Goal: Information Seeking & Learning: Find specific fact

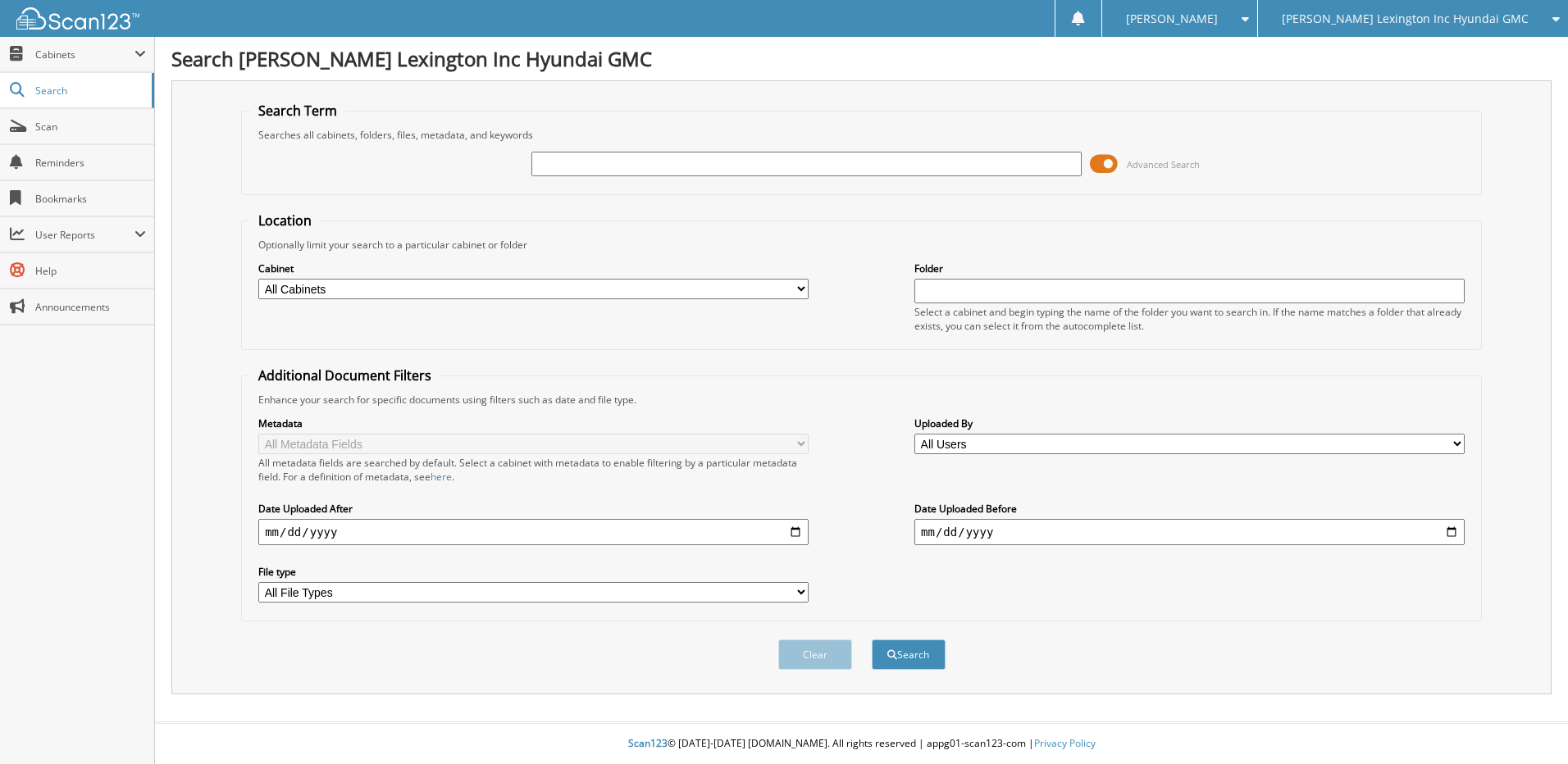
click at [585, 165] on input "text" at bounding box center [807, 164] width 550 height 24
type input "SU936555"
click at [914, 649] on button "Search" at bounding box center [908, 655] width 74 height 30
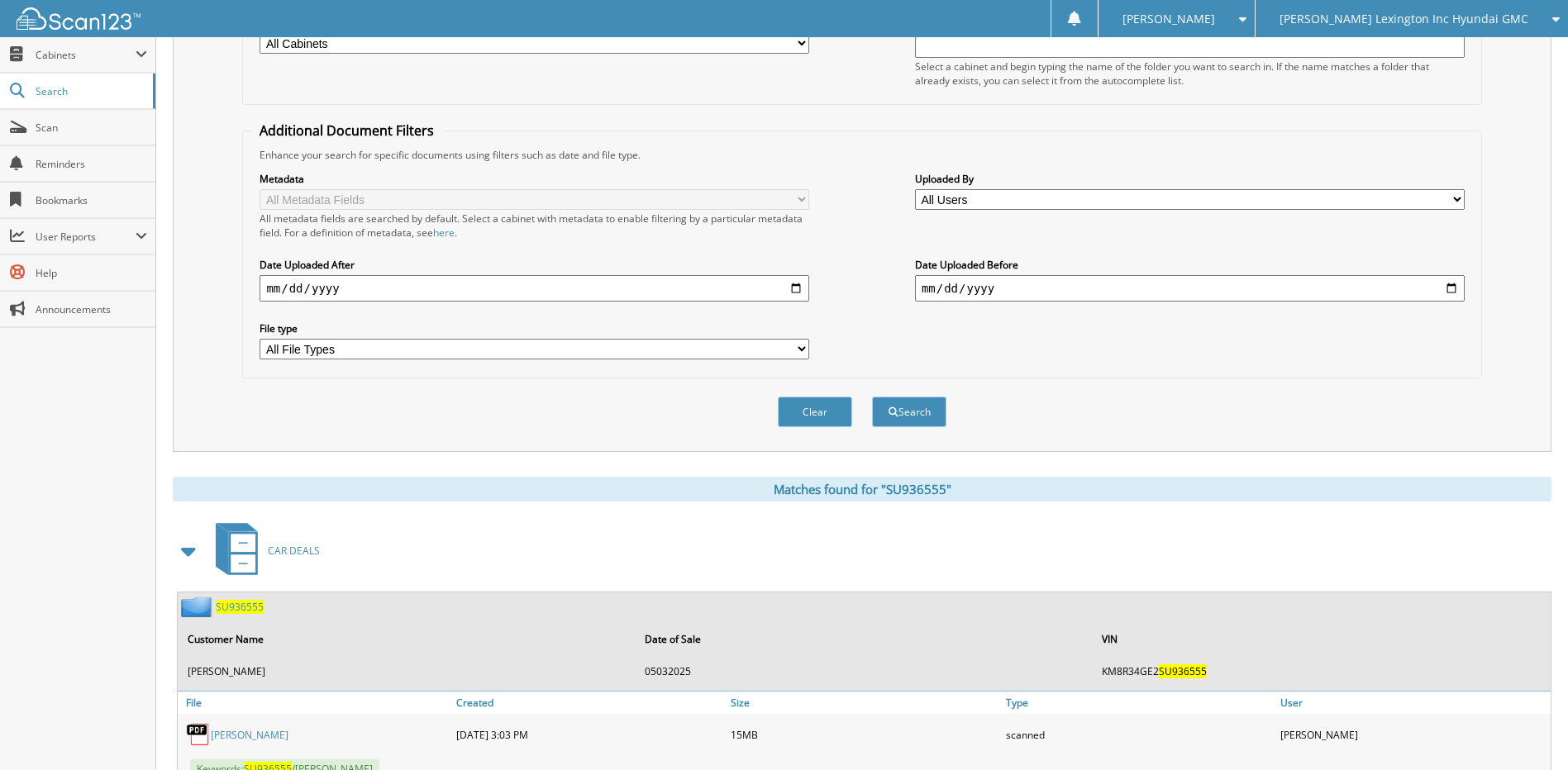
scroll to position [311, 0]
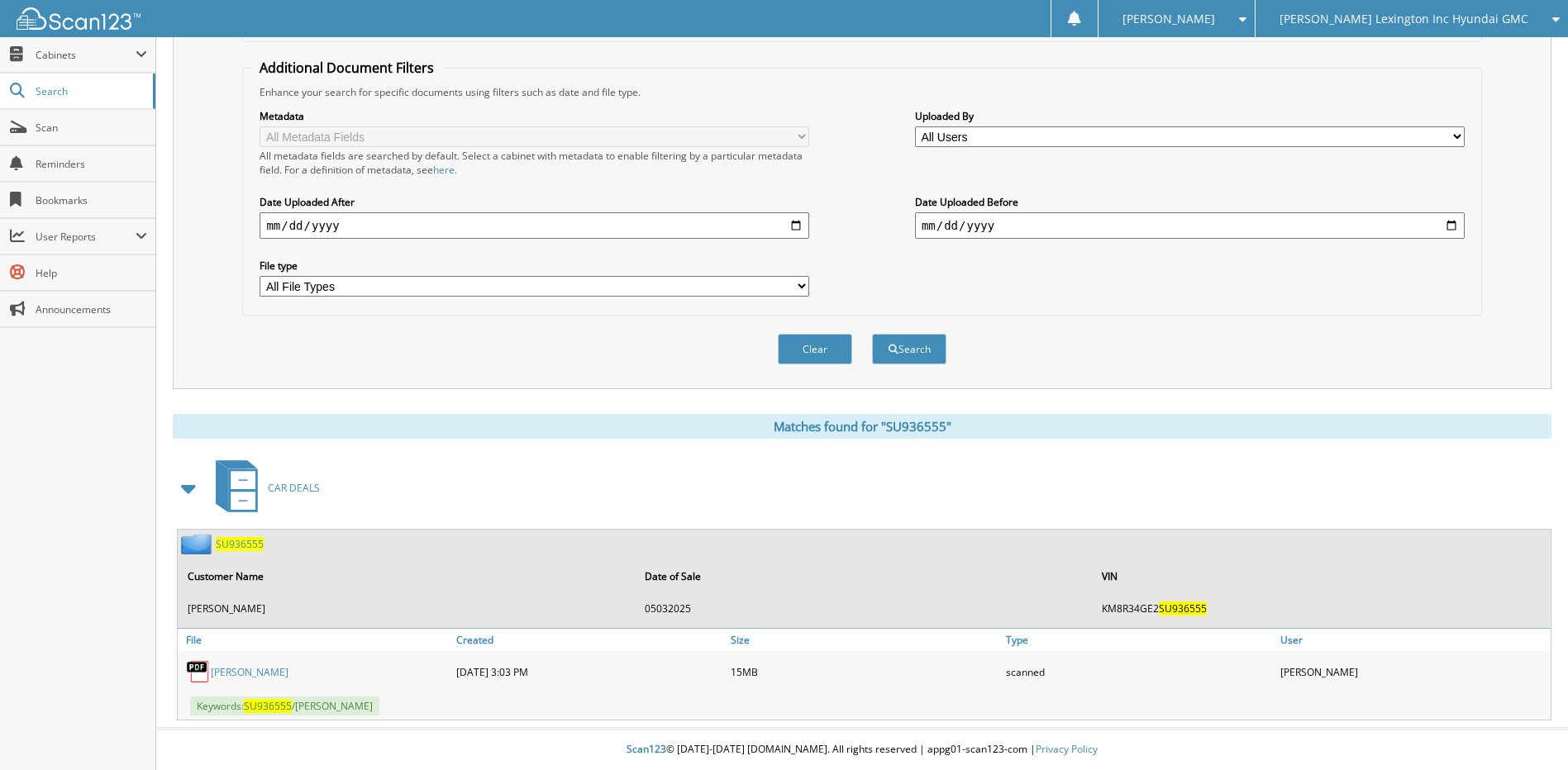
click at [283, 667] on link "[PERSON_NAME]" at bounding box center [250, 671] width 78 height 14
click at [239, 540] on span "SU936555" at bounding box center [239, 544] width 47 height 14
